Goal: Navigation & Orientation: Find specific page/section

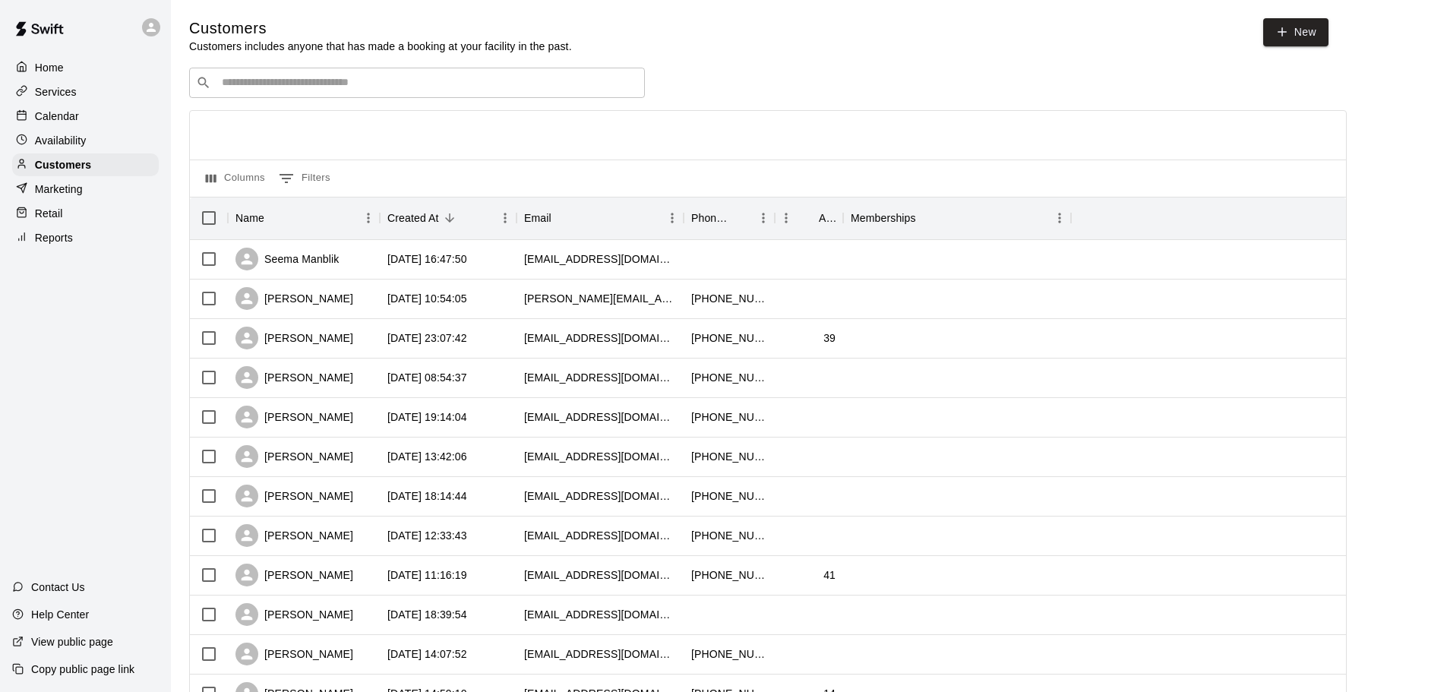
click at [46, 119] on p "Calendar" at bounding box center [57, 116] width 44 height 15
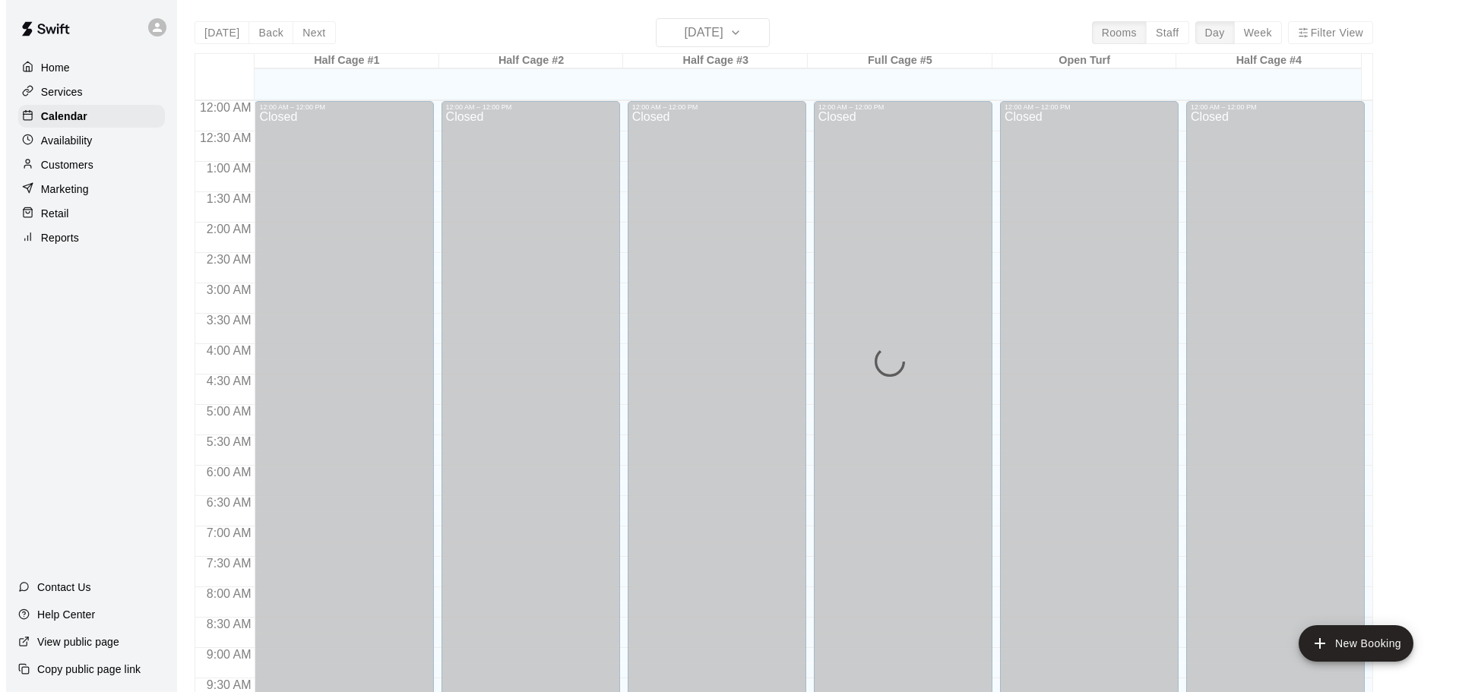
scroll to position [778, 0]
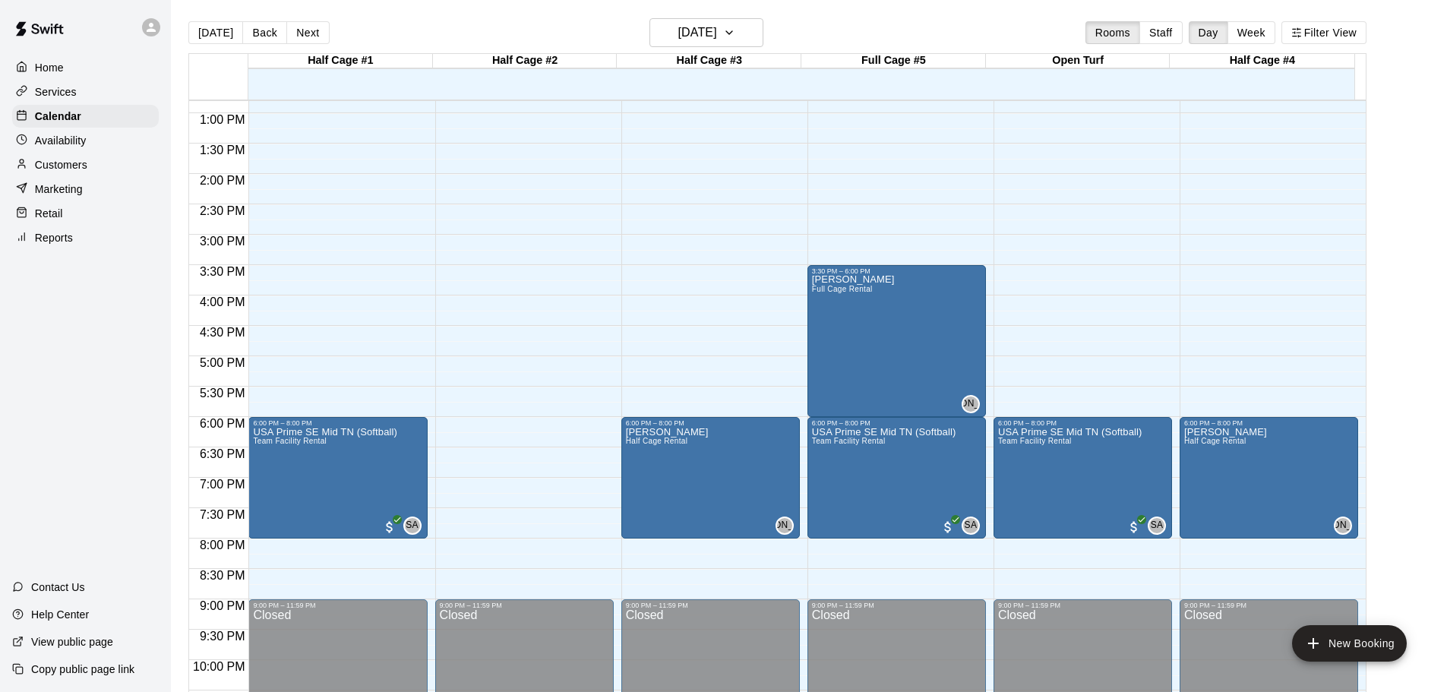
click at [65, 244] on p "Reports" at bounding box center [54, 237] width 38 height 15
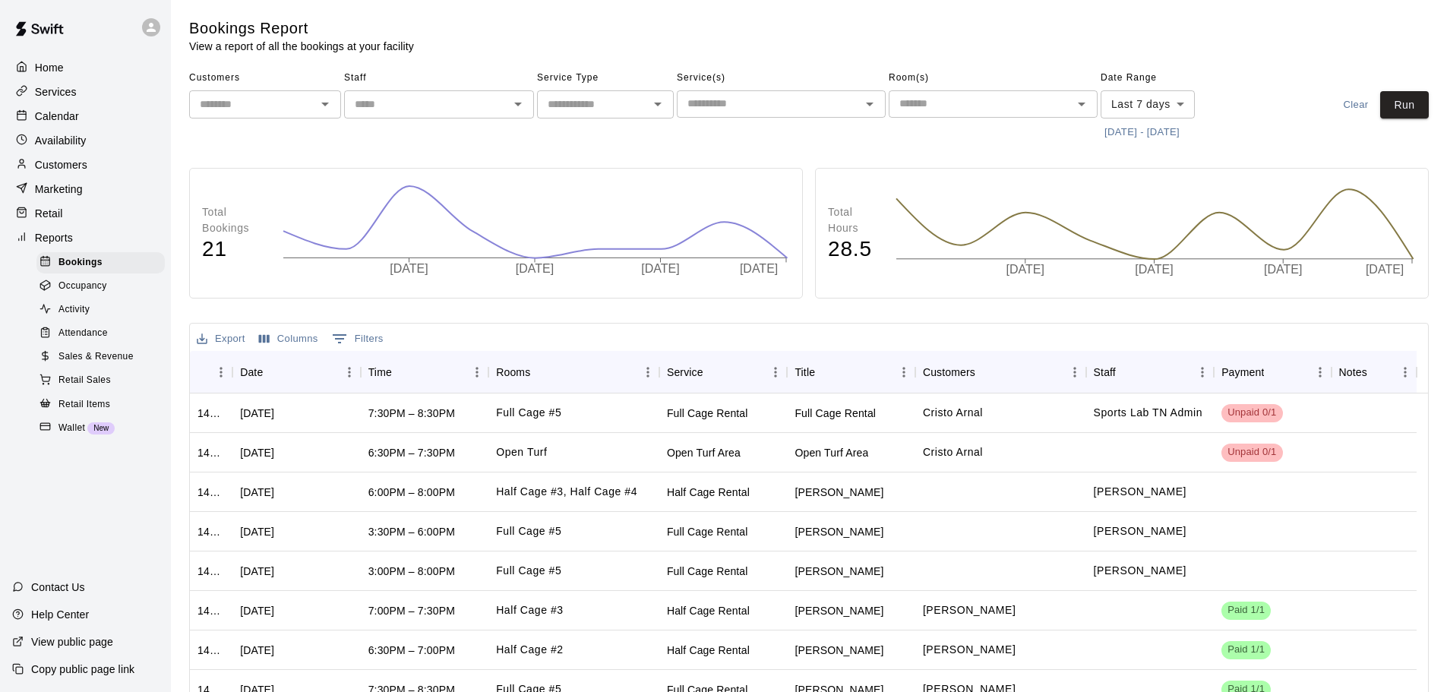
click at [81, 365] on span "Sales & Revenue" at bounding box center [95, 356] width 75 height 15
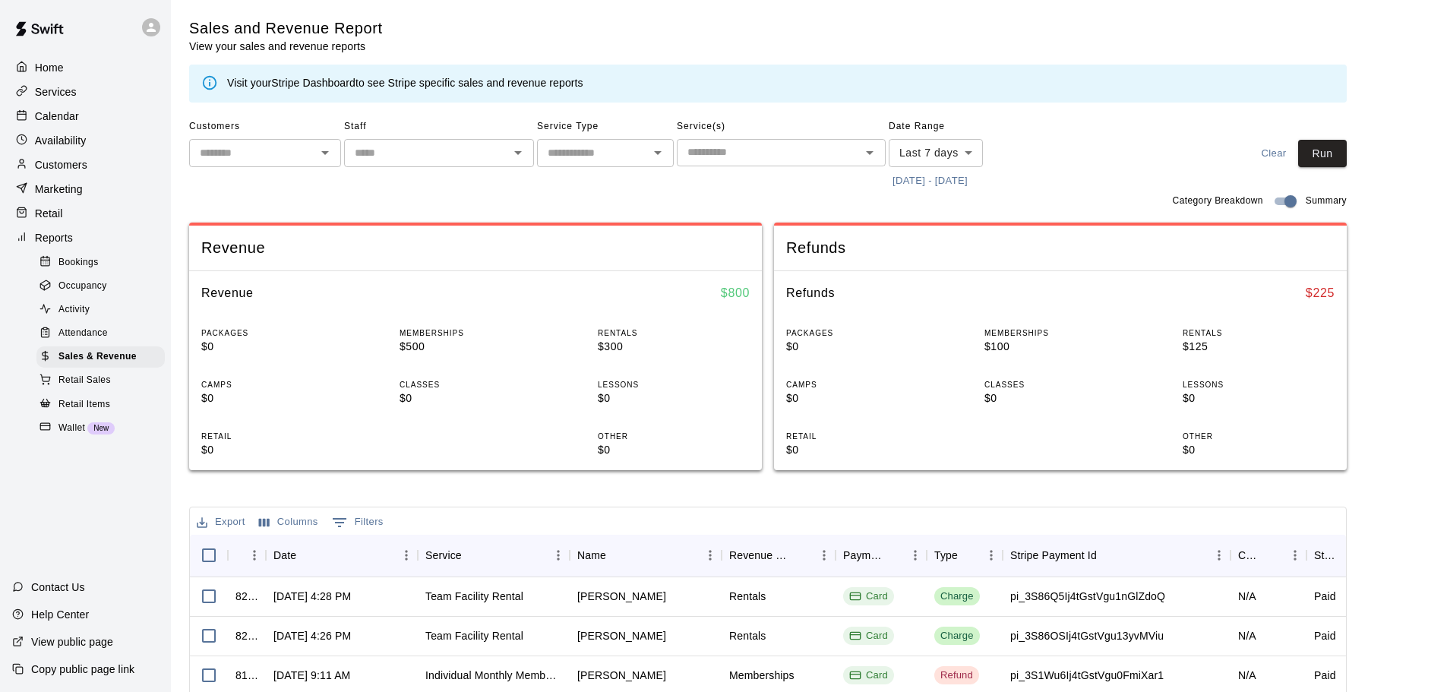
click at [326, 84] on link "Stripe Dashboard" at bounding box center [313, 83] width 84 height 12
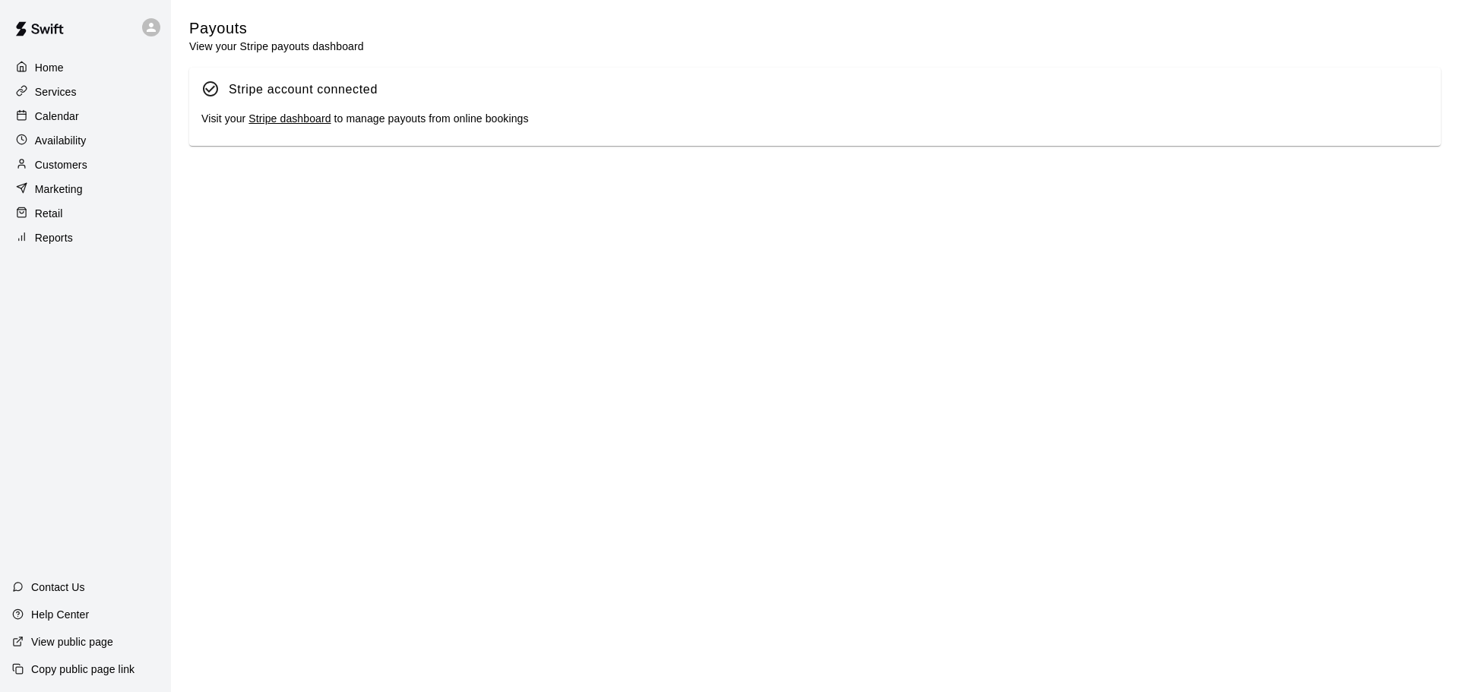
click at [300, 125] on link "Stripe dashboard" at bounding box center [289, 118] width 82 height 12
